Goal: Information Seeking & Learning: Learn about a topic

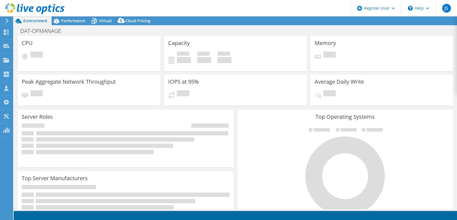
select select "USD"
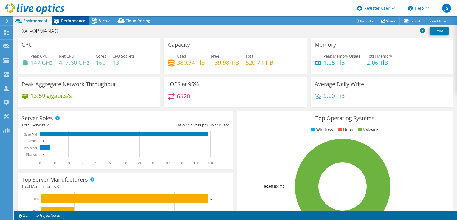
click at [77, 19] on span "Performance" at bounding box center [73, 20] width 24 height 5
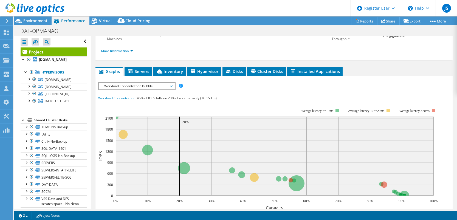
scroll to position [82, 0]
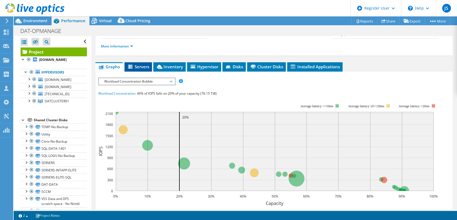
click at [148, 69] on span "Servers" at bounding box center [138, 66] width 22 height 5
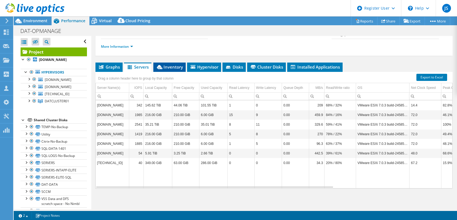
click at [177, 72] on li "Inventory" at bounding box center [169, 67] width 32 height 9
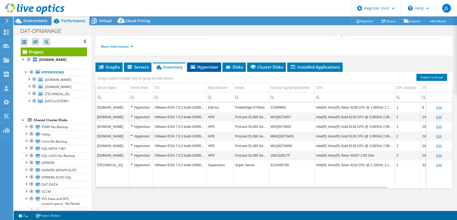
click at [214, 72] on li "Hypervisor" at bounding box center [204, 67] width 34 height 9
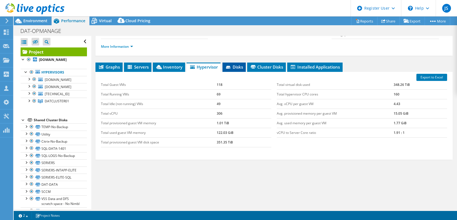
click at [239, 70] on span "Disks" at bounding box center [234, 66] width 18 height 5
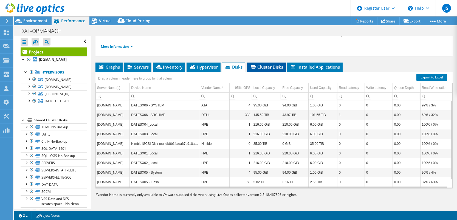
click at [275, 70] on span "Cluster Disks" at bounding box center [266, 66] width 33 height 5
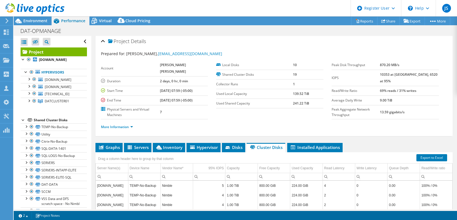
scroll to position [0, 0]
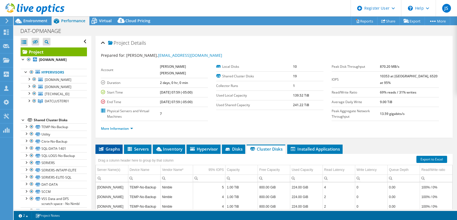
click at [109, 151] on span "Graphs" at bounding box center [109, 148] width 22 height 5
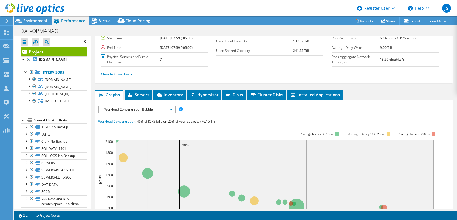
scroll to position [55, 0]
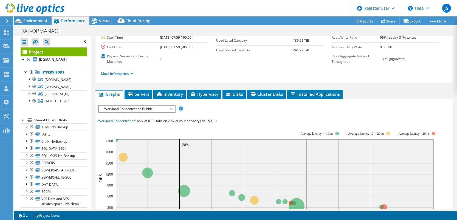
click at [173, 112] on span "Workload Concentration Bubble" at bounding box center [137, 109] width 76 height 7
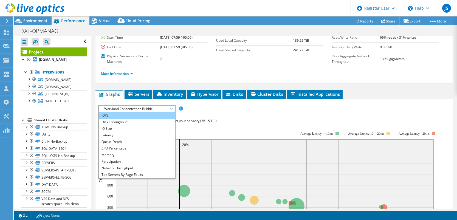
click at [116, 118] on li "IOPS" at bounding box center [137, 115] width 76 height 7
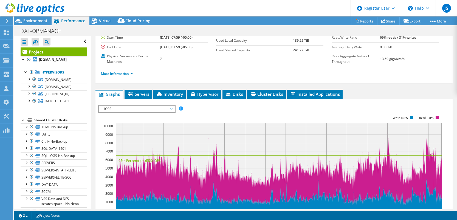
scroll to position [110, 0]
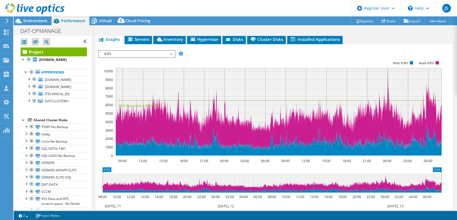
click at [171, 57] on span "IOPS" at bounding box center [137, 54] width 71 height 7
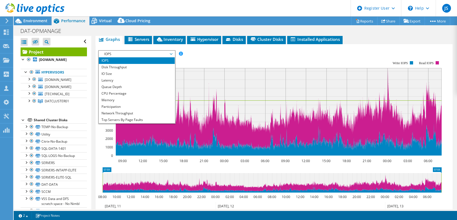
click at [171, 57] on span "IOPS" at bounding box center [137, 54] width 71 height 7
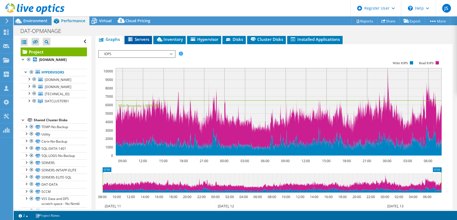
click at [141, 42] on span "Servers" at bounding box center [138, 38] width 22 height 5
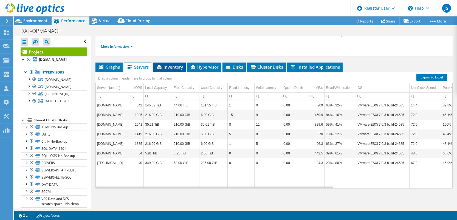
click at [167, 66] on span "Inventory" at bounding box center [169, 66] width 27 height 5
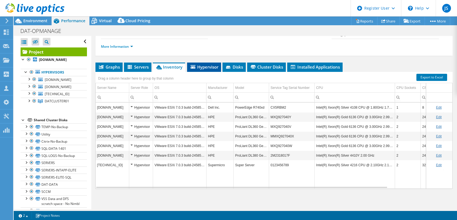
click at [203, 69] on span "Hypervisor" at bounding box center [204, 66] width 29 height 5
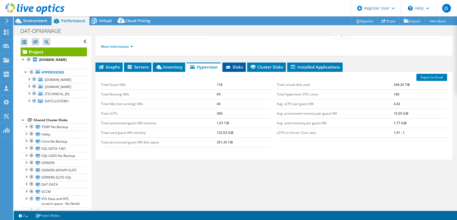
click at [240, 67] on span "Disks" at bounding box center [234, 66] width 18 height 5
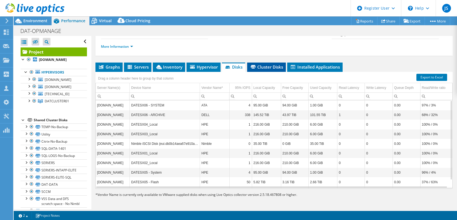
click at [274, 69] on span "Cluster Disks" at bounding box center [266, 66] width 33 height 5
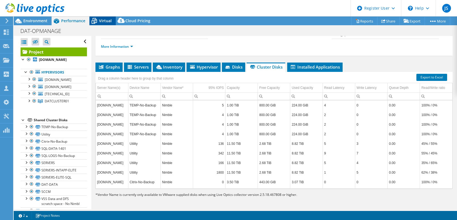
click at [100, 22] on span "Virtual" at bounding box center [105, 20] width 13 height 5
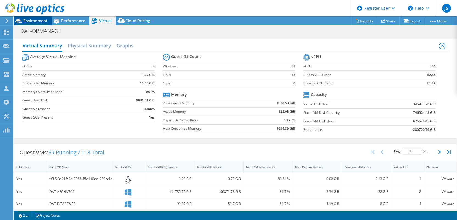
click at [31, 19] on span "Environment" at bounding box center [35, 20] width 24 height 5
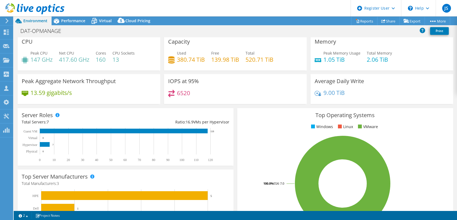
scroll to position [0, 0]
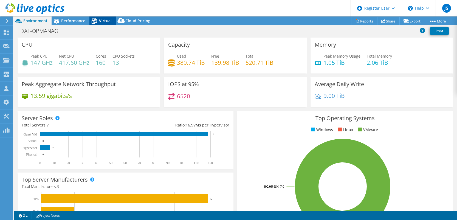
click at [100, 23] on span "Virtual" at bounding box center [105, 20] width 13 height 5
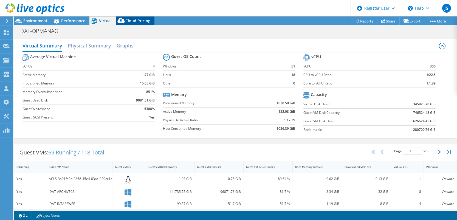
click at [129, 20] on span "Cloud Pricing" at bounding box center [137, 20] width 25 height 5
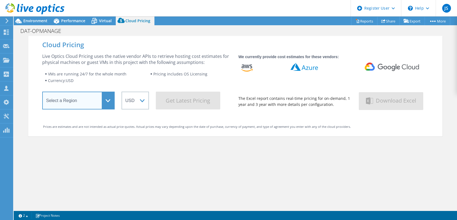
click at [103, 101] on select "Select a Region [GEOGRAPHIC_DATA] ([GEOGRAPHIC_DATA]) [GEOGRAPHIC_DATA] ([GEOGR…" at bounding box center [78, 101] width 72 height 18
select select "USEast"
click at [42, 93] on select "Select a Region [GEOGRAPHIC_DATA] ([GEOGRAPHIC_DATA]) [GEOGRAPHIC_DATA] ([GEOGR…" at bounding box center [78, 101] width 72 height 18
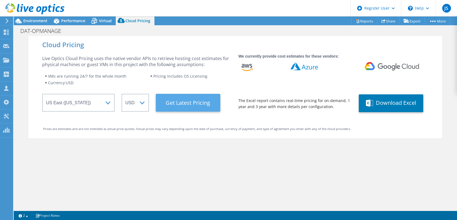
click at [185, 102] on Latest "Get Latest Pricing" at bounding box center [188, 103] width 64 height 18
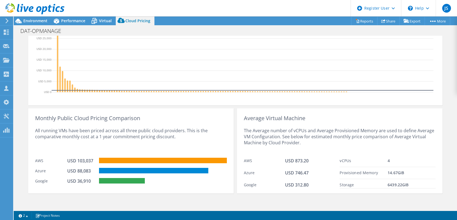
scroll to position [200, 0]
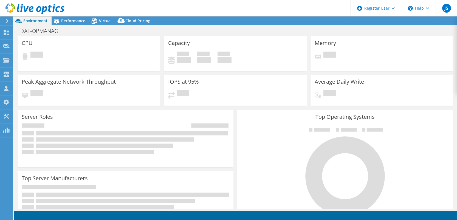
select select "USEast"
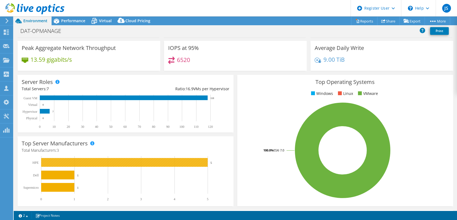
scroll to position [9, 0]
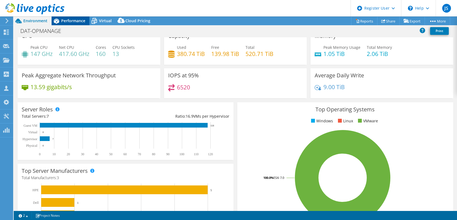
click at [73, 22] on span "Performance" at bounding box center [73, 20] width 24 height 5
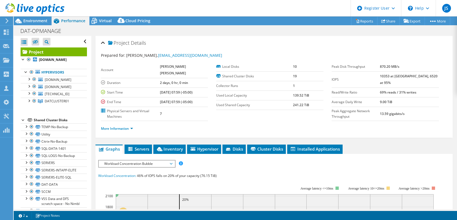
scroll to position [0, 0]
click at [172, 167] on span "Workload Concentration Bubble" at bounding box center [137, 164] width 76 height 7
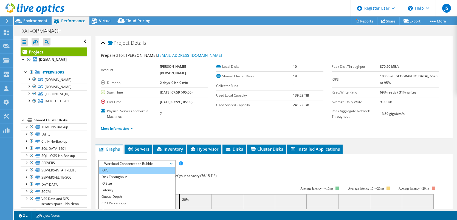
click at [135, 174] on li "IOPS" at bounding box center [137, 170] width 76 height 7
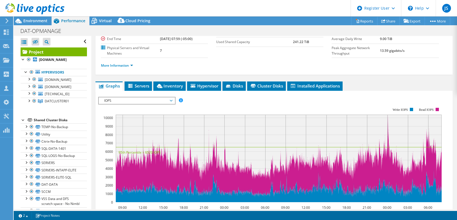
scroll to position [82, 0]
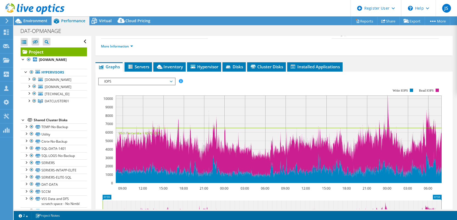
click at [170, 85] on span "IOPS" at bounding box center [137, 81] width 71 height 7
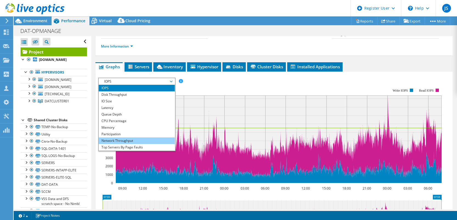
click at [130, 144] on li "Network Throughput" at bounding box center [137, 140] width 76 height 7
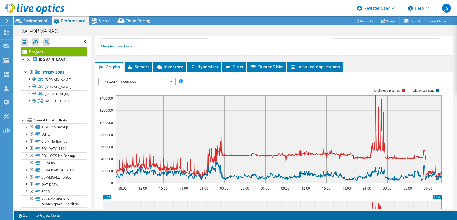
click at [172, 85] on span "Network Throughput" at bounding box center [137, 81] width 76 height 7
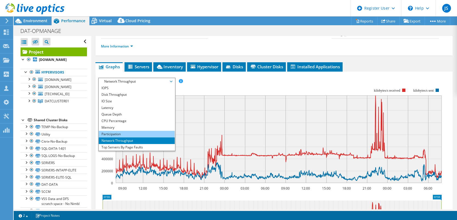
click at [122, 137] on li "Participation" at bounding box center [137, 134] width 76 height 7
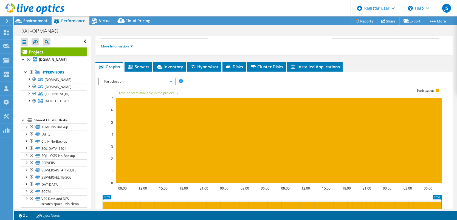
click at [173, 84] on span "Participation" at bounding box center [137, 81] width 76 height 7
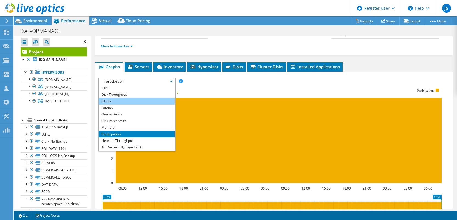
click at [117, 104] on li "IO Size" at bounding box center [137, 101] width 76 height 7
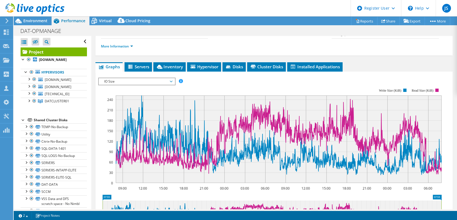
click at [171, 85] on span "IO Size" at bounding box center [137, 81] width 71 height 7
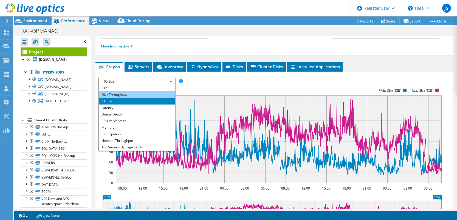
click at [129, 98] on li "Disk Throughput" at bounding box center [137, 94] width 76 height 7
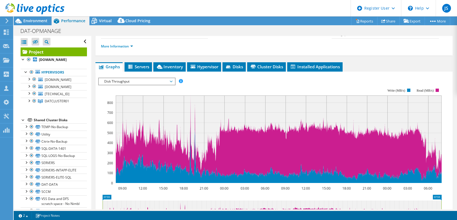
click at [171, 85] on span "Disk Throughput" at bounding box center [137, 81] width 71 height 7
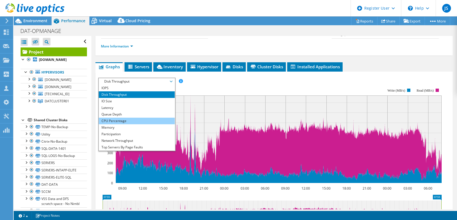
click at [115, 124] on li "CPU Percentage" at bounding box center [137, 121] width 76 height 7
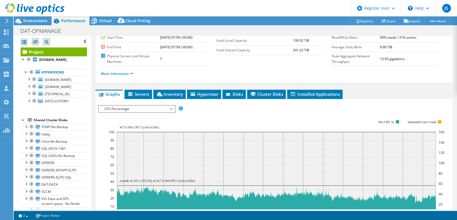
scroll to position [55, 0]
click at [139, 97] on span "Servers" at bounding box center [138, 93] width 22 height 5
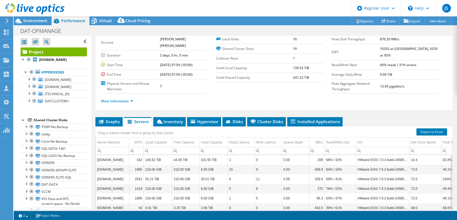
scroll to position [82, 0]
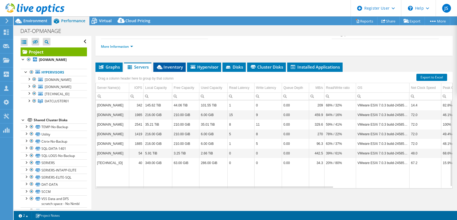
click at [172, 70] on span "Inventory" at bounding box center [169, 66] width 27 height 5
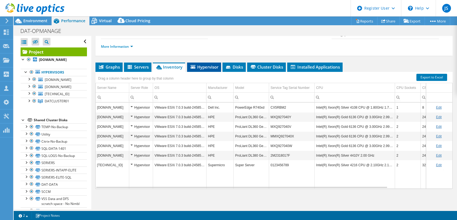
click at [213, 70] on span "Hypervisor" at bounding box center [204, 66] width 29 height 5
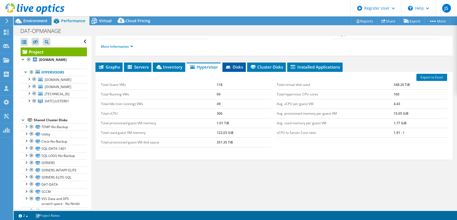
click at [232, 70] on span "Disks" at bounding box center [234, 66] width 18 height 5
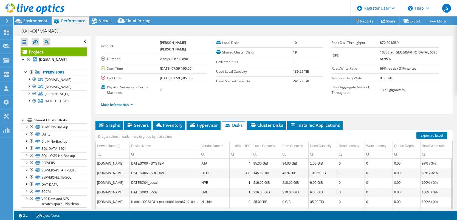
scroll to position [0, 0]
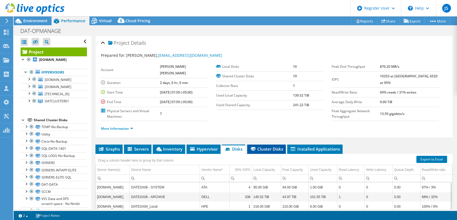
click at [265, 152] on span "Cluster Disks" at bounding box center [266, 148] width 33 height 5
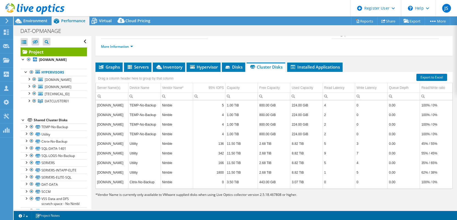
scroll to position [87, 0]
